Goal: Information Seeking & Learning: Learn about a topic

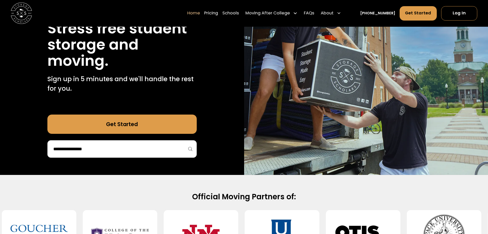
scroll to position [128, 0]
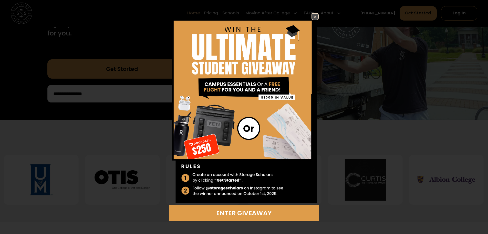
click at [318, 15] on img at bounding box center [315, 17] width 6 height 6
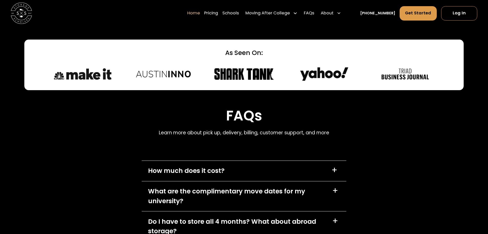
scroll to position [1538, 0]
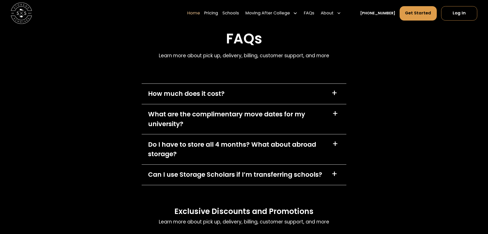
click at [296, 92] on div "How much does it cost? +" at bounding box center [244, 94] width 205 height 20
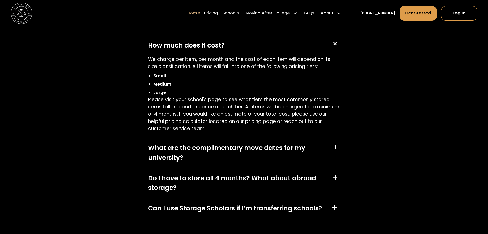
scroll to position [1590, 0]
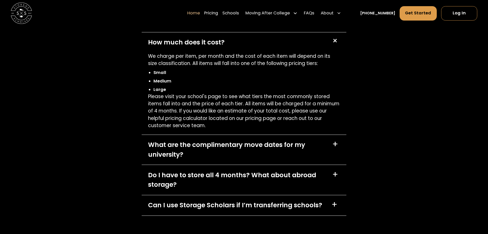
click at [183, 148] on div "What are the complimentary move dates for my university?" at bounding box center [237, 149] width 178 height 19
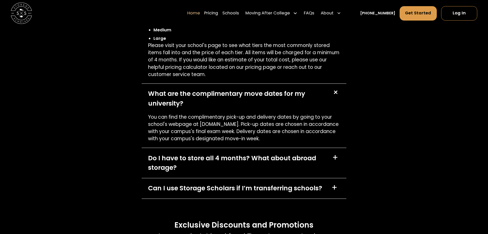
scroll to position [1641, 0]
click at [193, 159] on div "Do I have to store all 4 months? What about abroad storage?" at bounding box center [237, 162] width 178 height 19
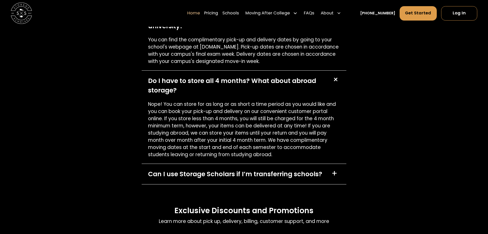
scroll to position [1744, 0]
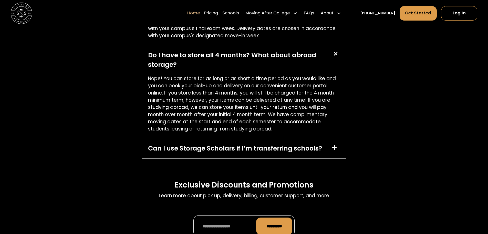
click at [188, 149] on div "Can I use Storage Scholars if I’m transferring schools?" at bounding box center [235, 147] width 174 height 9
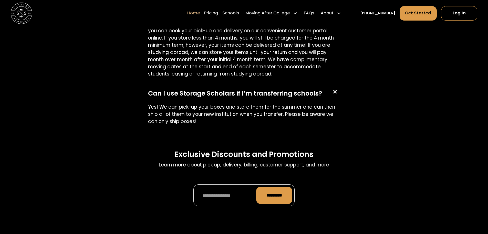
scroll to position [1725, 0]
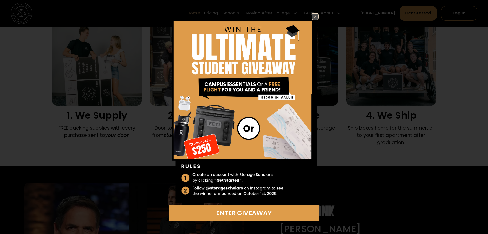
scroll to position [385, 0]
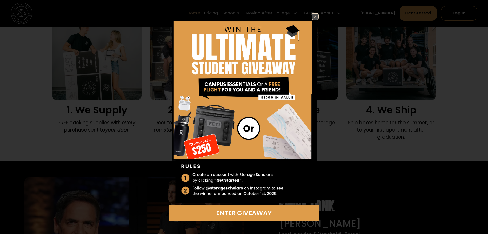
click at [313, 16] on img at bounding box center [315, 17] width 6 height 6
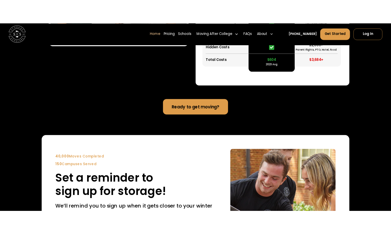
scroll to position [1179, 0]
